Goal: Information Seeking & Learning: Check status

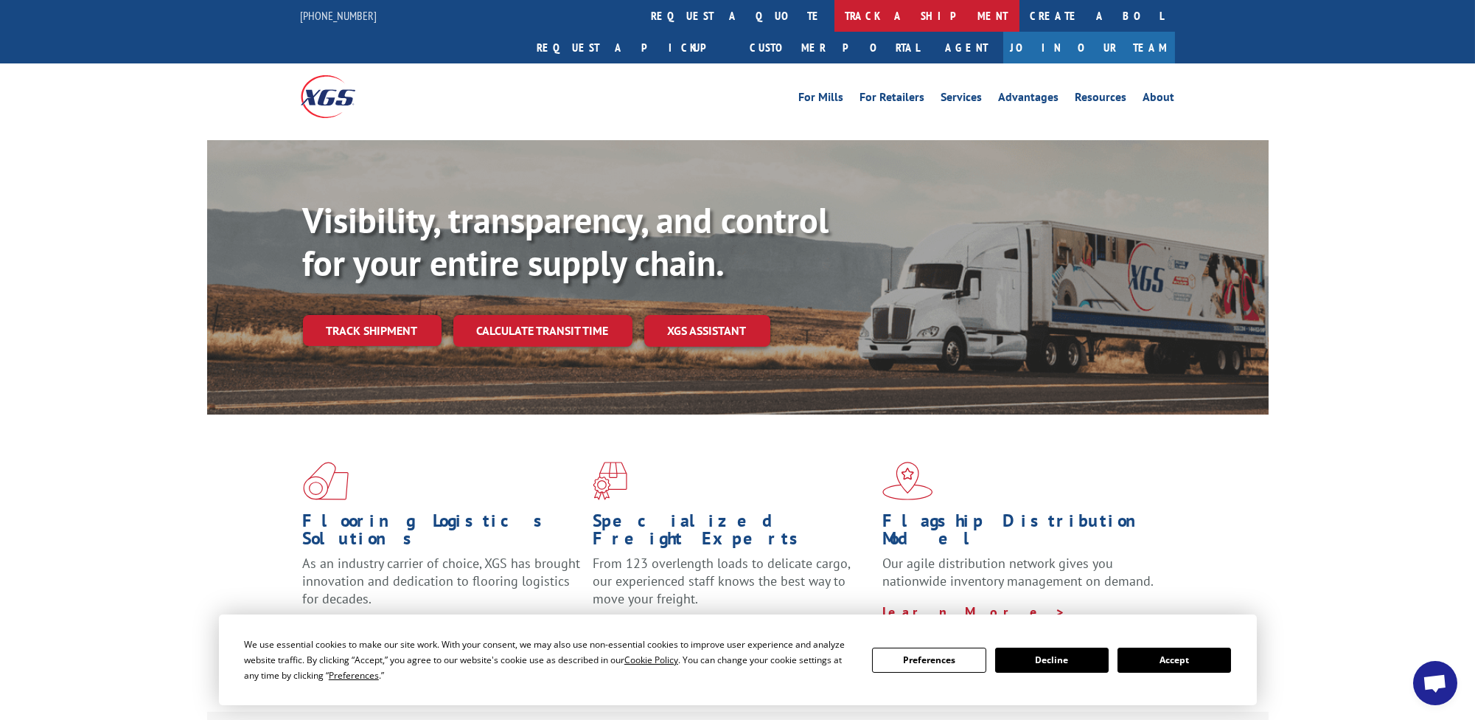
click at [835, 19] on link "track a shipment" at bounding box center [927, 16] width 185 height 32
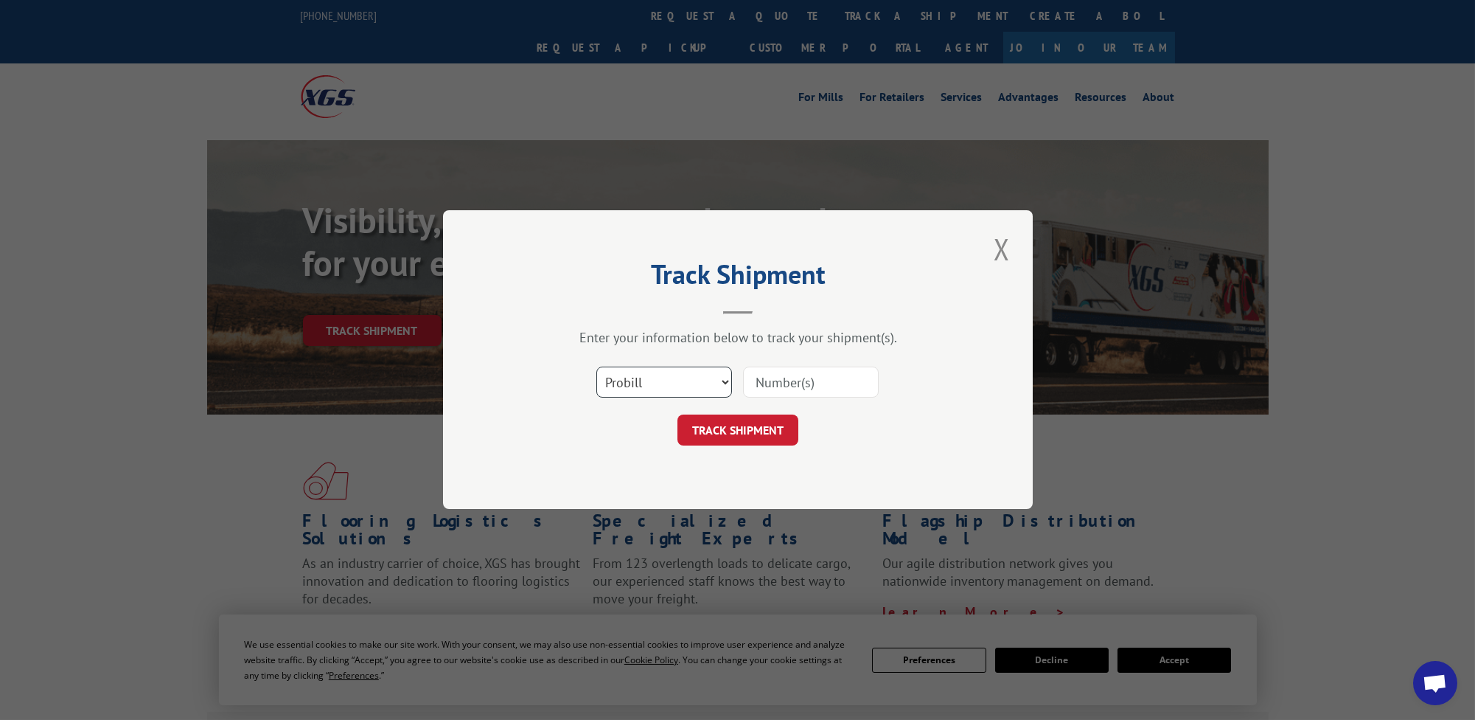
click at [678, 385] on select "Select category... Probill BOL PO" at bounding box center [664, 382] width 136 height 31
select select "bol"
click at [596, 367] on select "Select category... Probill BOL PO" at bounding box center [664, 382] width 136 height 31
click at [769, 383] on input at bounding box center [811, 382] width 136 height 31
paste input "00423690000493576"
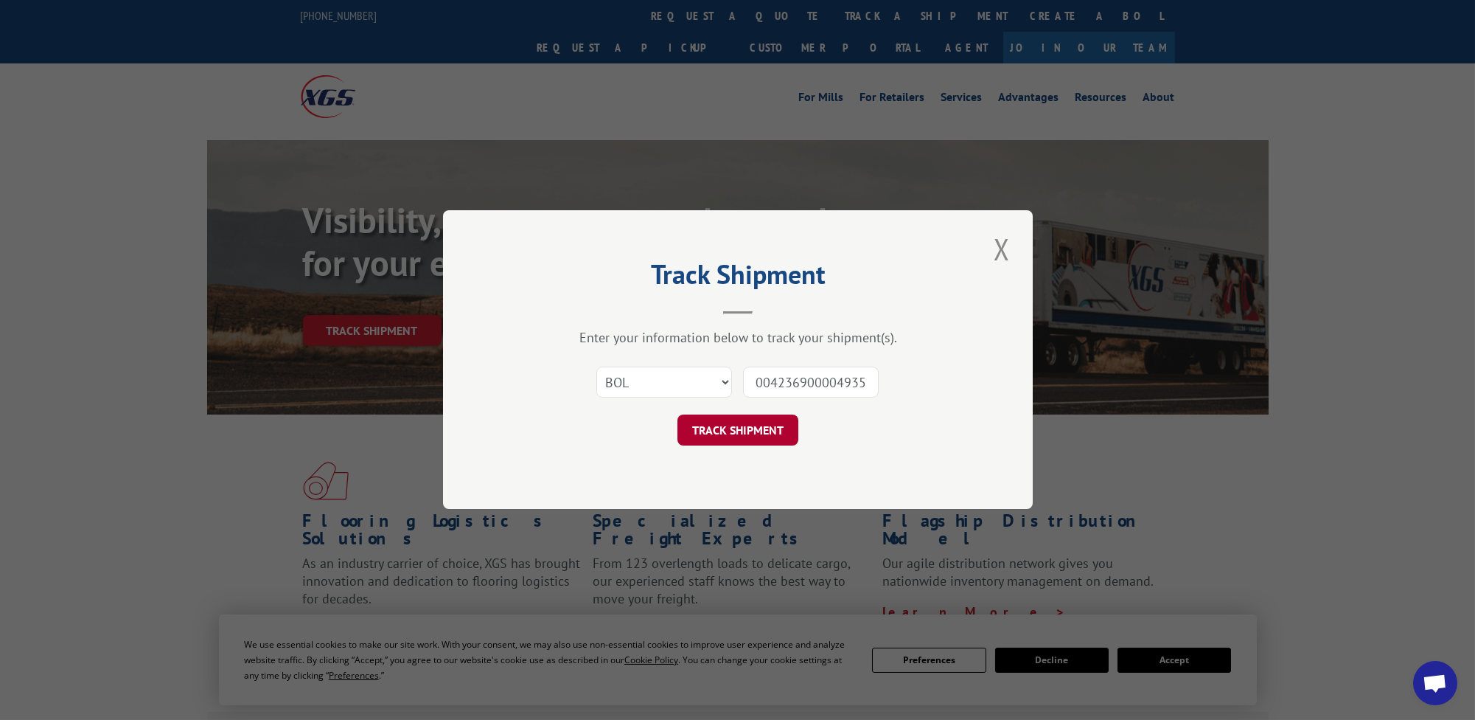
scroll to position [0, 10]
type input "00423690000493576"
click at [762, 419] on button "TRACK SHIPMENT" at bounding box center [738, 430] width 121 height 31
